Goal: Task Accomplishment & Management: Use online tool/utility

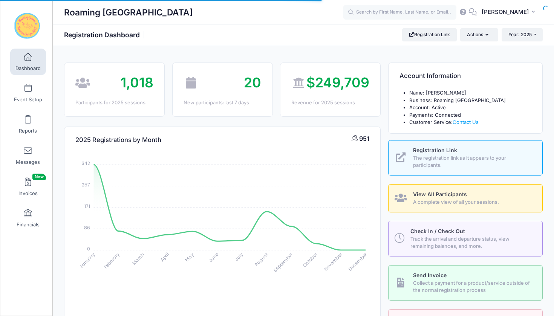
select select
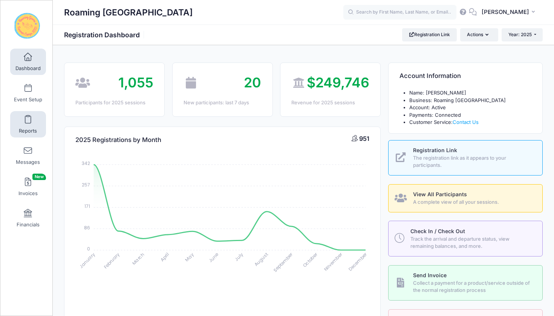
click at [28, 122] on span at bounding box center [28, 120] width 0 height 8
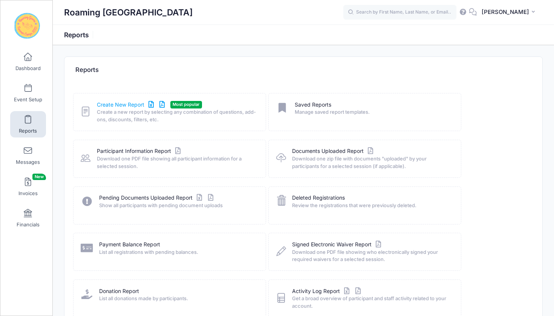
click at [118, 106] on link "Create New Report" at bounding box center [132, 105] width 70 height 8
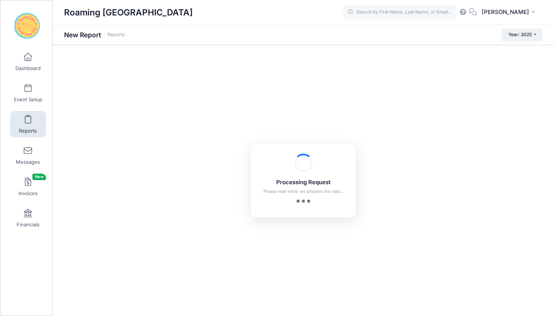
checkbox input "true"
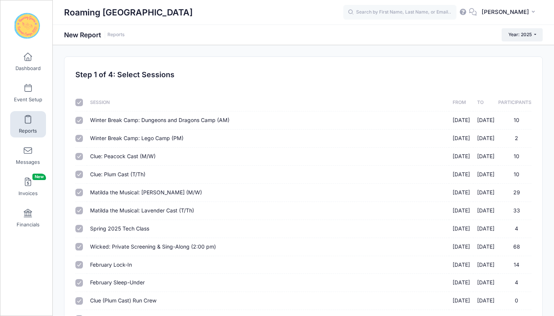
click at [80, 103] on input "checkbox" at bounding box center [79, 103] width 8 height 8
checkbox input "false"
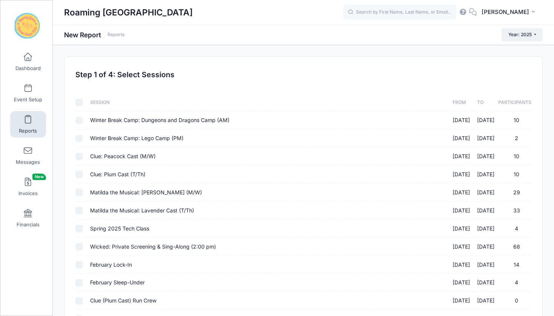
checkbox input "false"
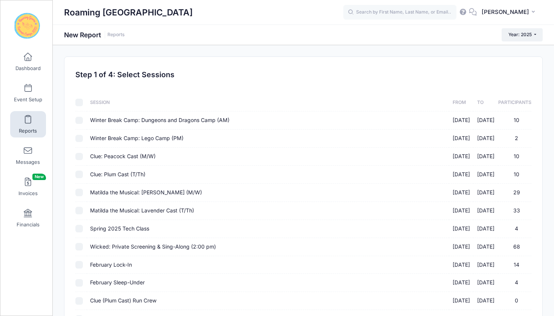
checkbox input "false"
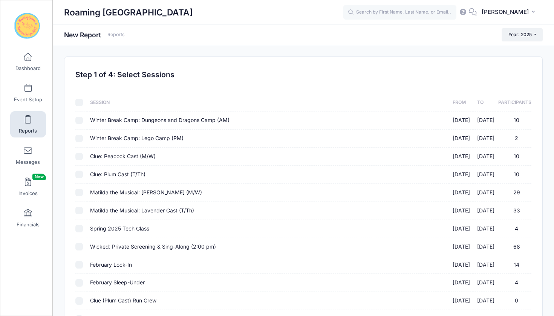
checkbox input "false"
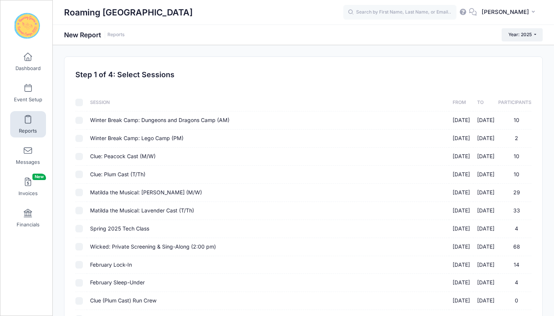
checkbox input "false"
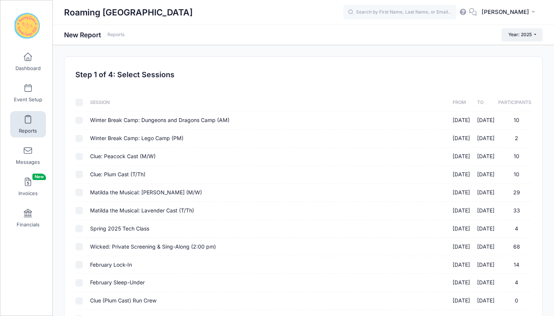
checkbox input "false"
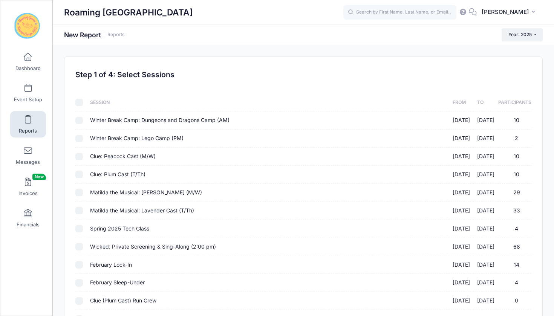
checkbox input "false"
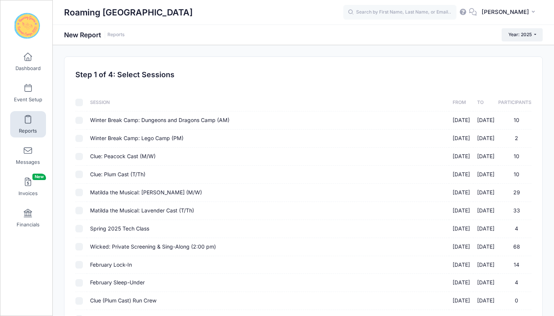
checkbox input "false"
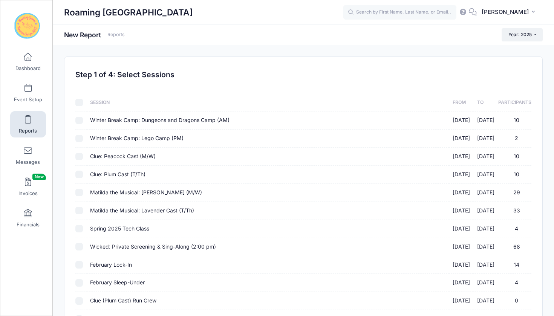
checkbox input "false"
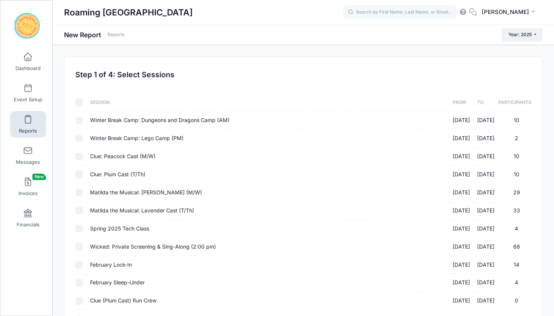
checkbox input "false"
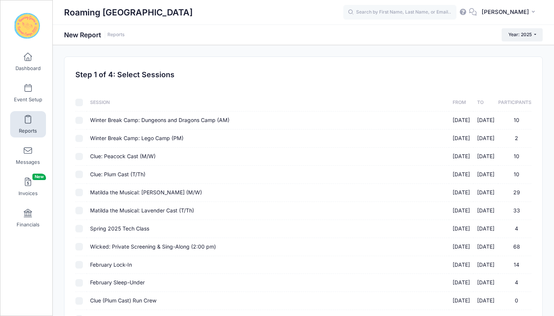
checkbox input "false"
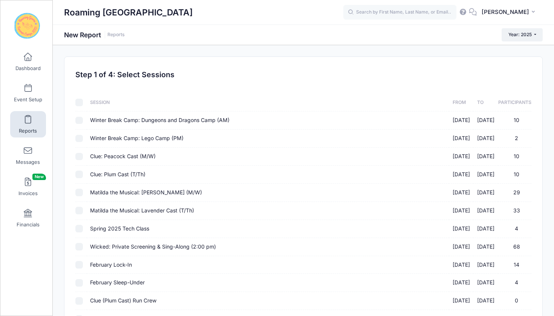
checkbox input "false"
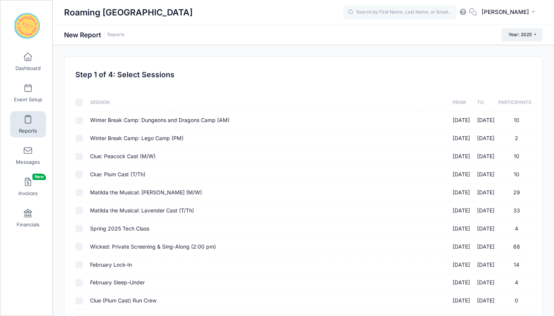
checkbox input "false"
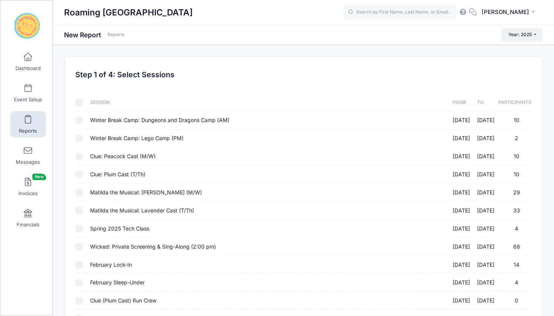
checkbox input "false"
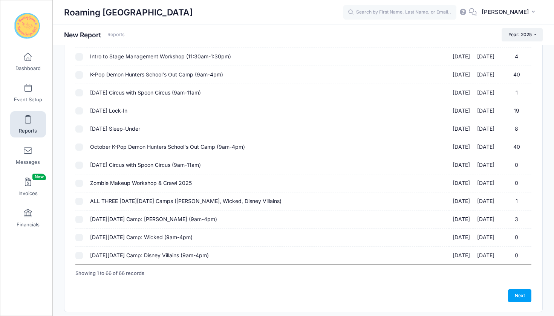
scroll to position [1040, 0]
click at [80, 143] on input "October K-Pop Demon Hunters School's Out Camp (9am-4pm) 10/13/2025 - 10/13/2025…" at bounding box center [79, 147] width 8 height 8
checkbox input "true"
click at [513, 289] on link "Next" at bounding box center [519, 295] width 23 height 13
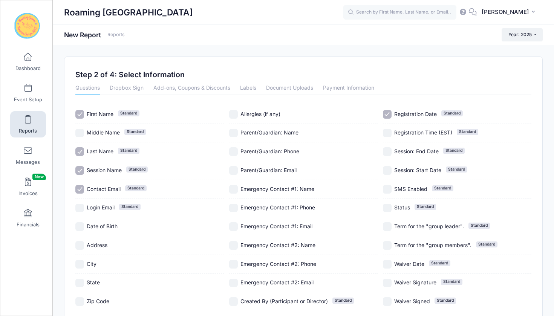
click at [80, 171] on input "Session Name Standard" at bounding box center [79, 170] width 9 height 9
checkbox input "false"
click at [80, 187] on input "Contact Email Standard" at bounding box center [79, 189] width 9 height 9
checkbox input "false"
click at [231, 134] on input "Parent/Guardian: Name" at bounding box center [233, 133] width 9 height 9
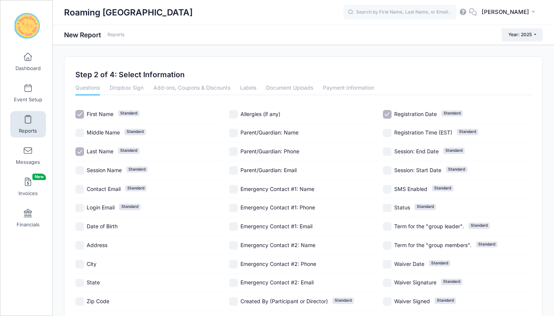
checkbox input "true"
click at [233, 151] on input "Parent/Guardian: Phone" at bounding box center [233, 151] width 9 height 9
checkbox input "true"
click at [385, 114] on input "Registration Date Standard" at bounding box center [387, 114] width 9 height 9
checkbox input "false"
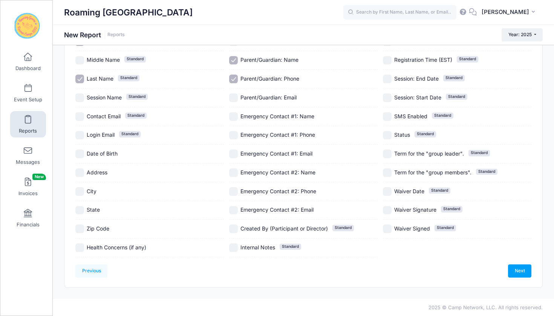
scroll to position [116, 0]
click at [520, 265] on link "Next" at bounding box center [519, 271] width 23 height 13
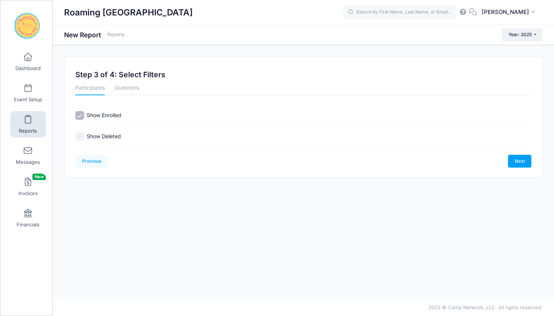
scroll to position [0, 0]
click at [522, 164] on link "Next" at bounding box center [519, 161] width 23 height 13
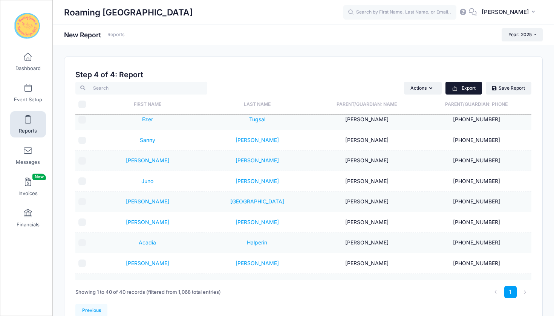
click at [461, 88] on button "Export" at bounding box center [464, 88] width 37 height 13
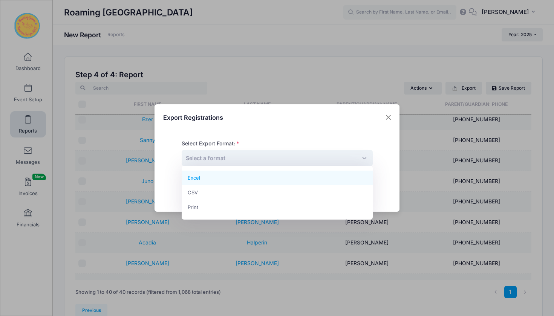
click at [362, 160] on span "Select a format" at bounding box center [277, 158] width 191 height 16
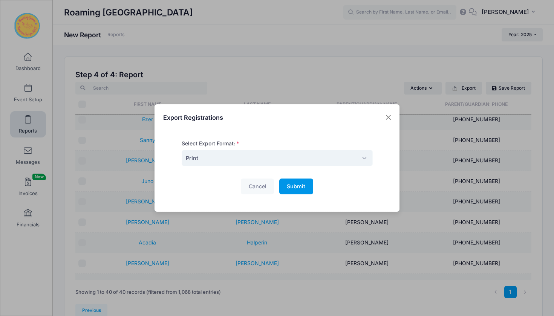
click at [303, 189] on span "Submit" at bounding box center [296, 186] width 18 height 6
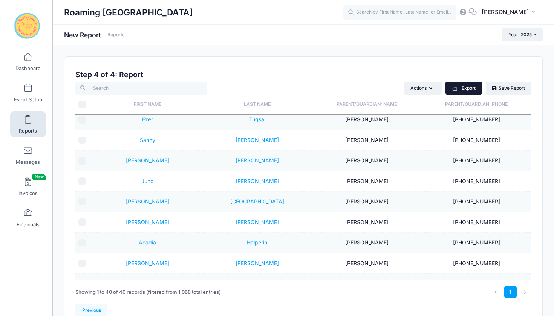
click at [461, 88] on button "Export" at bounding box center [464, 88] width 37 height 13
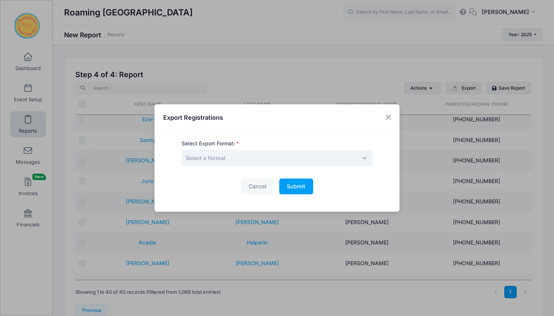
click at [365, 159] on span "Select a format" at bounding box center [277, 158] width 191 height 16
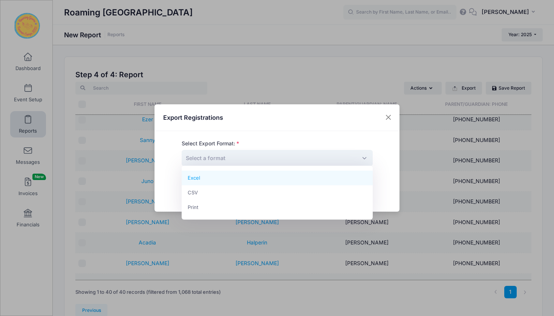
select select "excel"
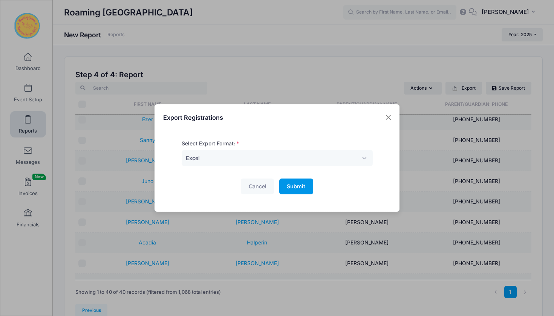
click at [295, 188] on span "Submit" at bounding box center [296, 186] width 18 height 6
